Goal: Information Seeking & Learning: Learn about a topic

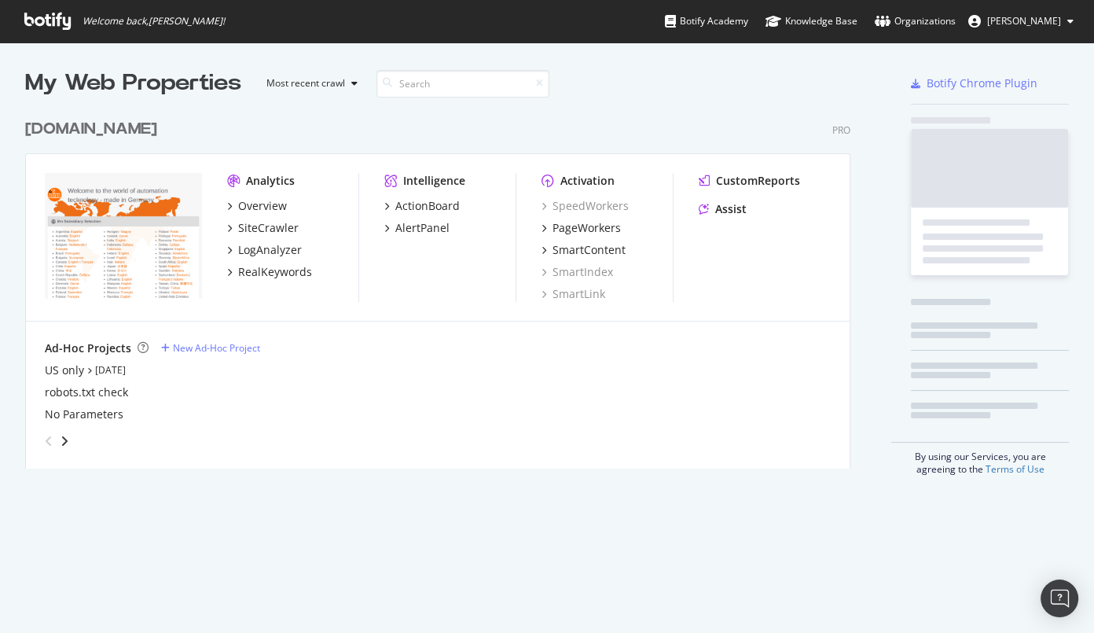
scroll to position [358, 827]
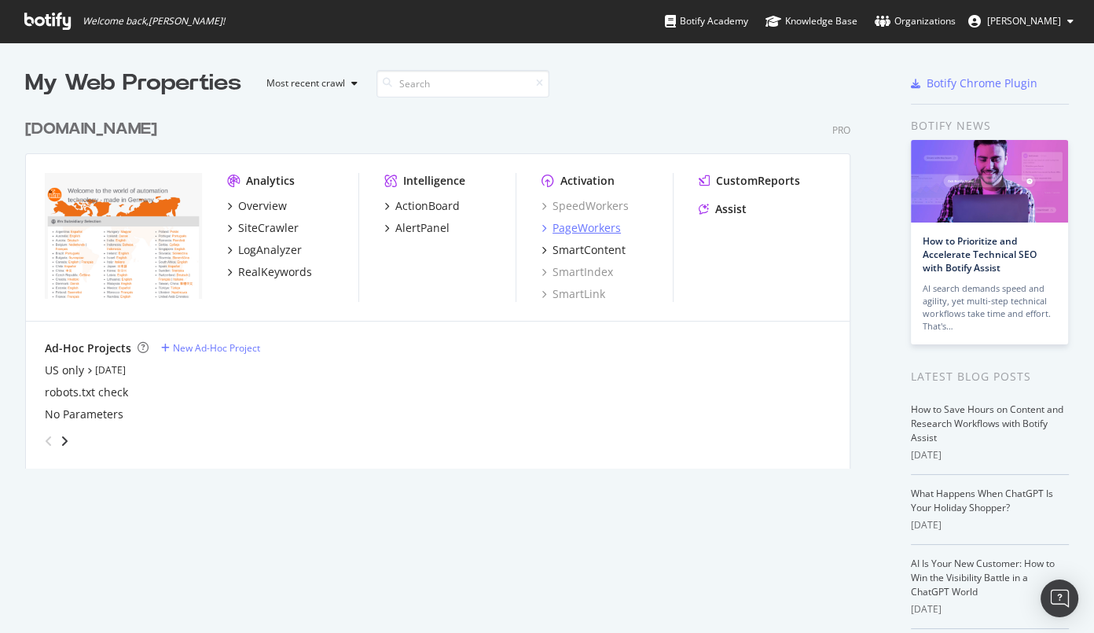
click at [589, 233] on div "PageWorkers" at bounding box center [587, 228] width 68 height 16
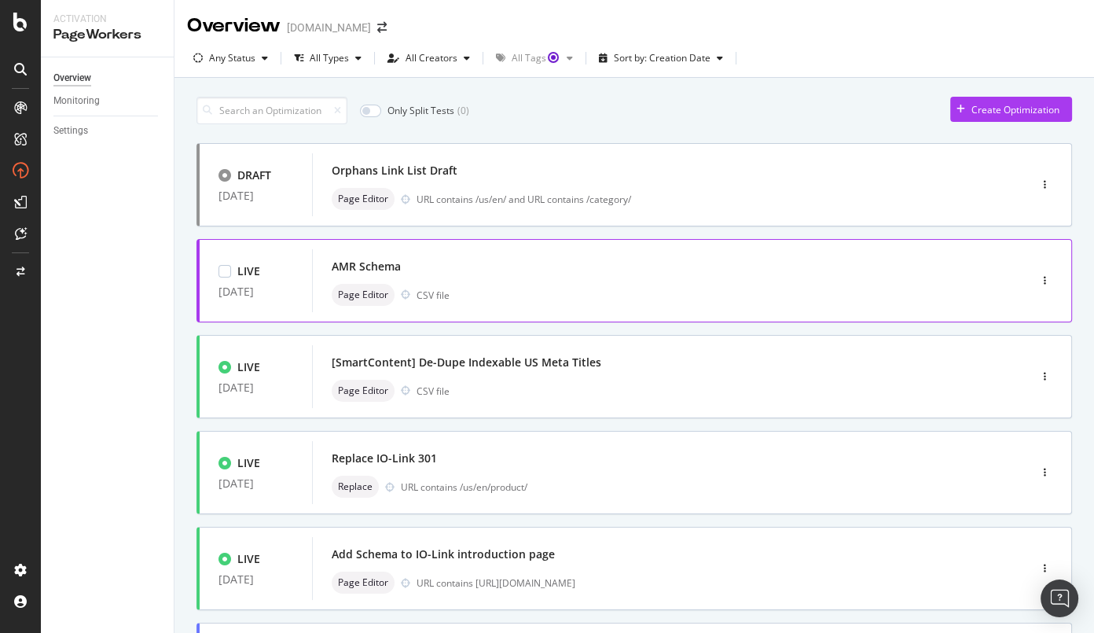
click at [936, 270] on div "AMR Schema" at bounding box center [647, 266] width 630 height 22
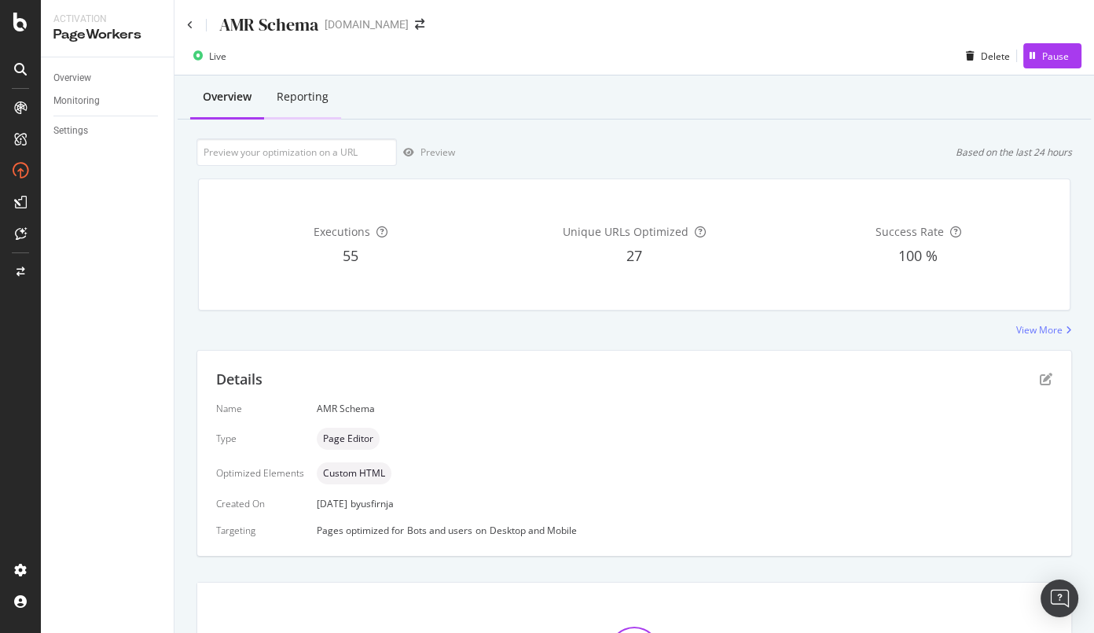
click at [299, 101] on div "Reporting" at bounding box center [303, 97] width 52 height 16
